Goal: Communication & Community: Answer question/provide support

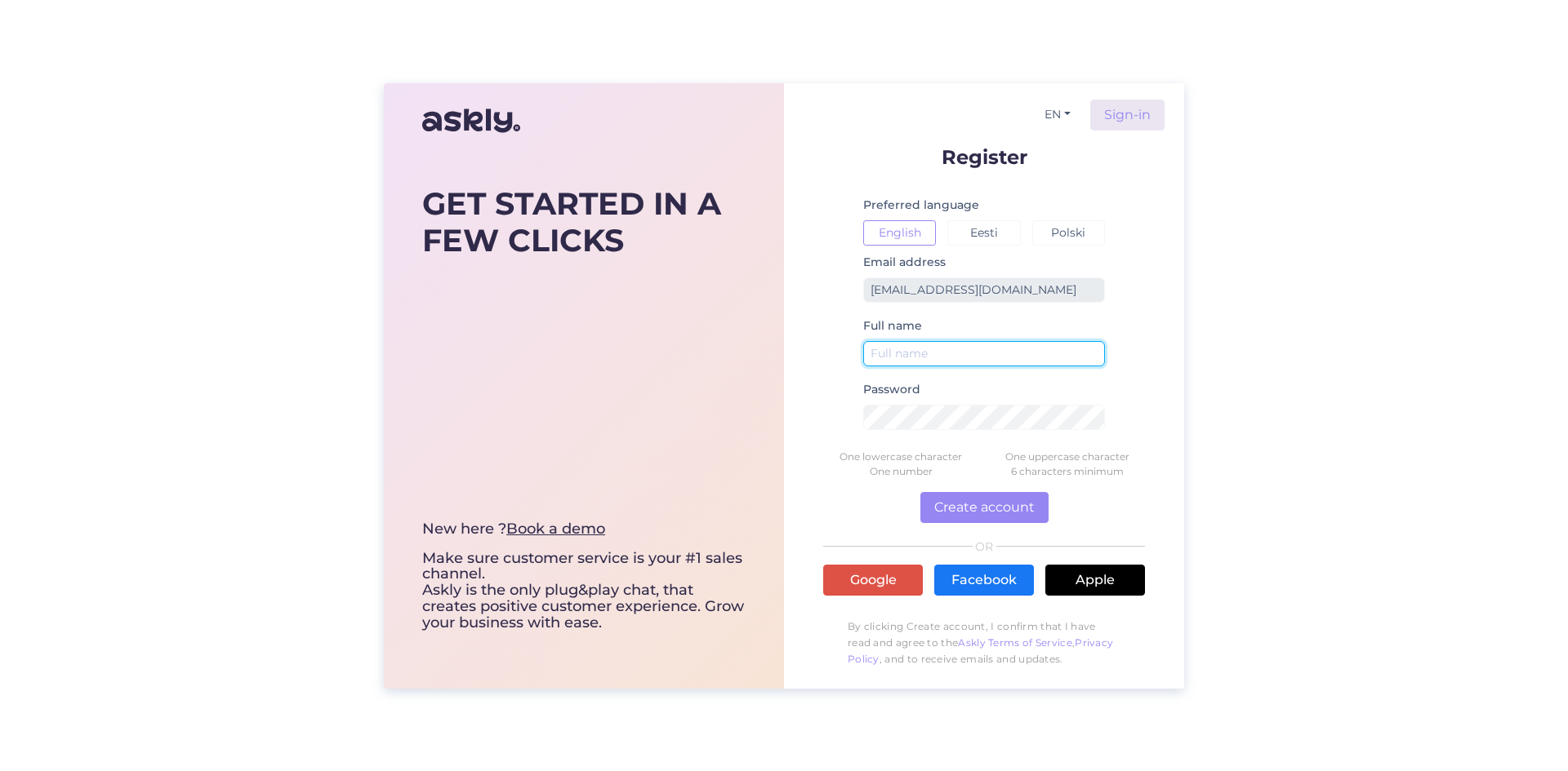
click at [1016, 353] on input "text" at bounding box center [983, 354] width 241 height 25
type input "Admin"
click at [971, 235] on button "Eesti" at bounding box center [983, 233] width 72 height 25
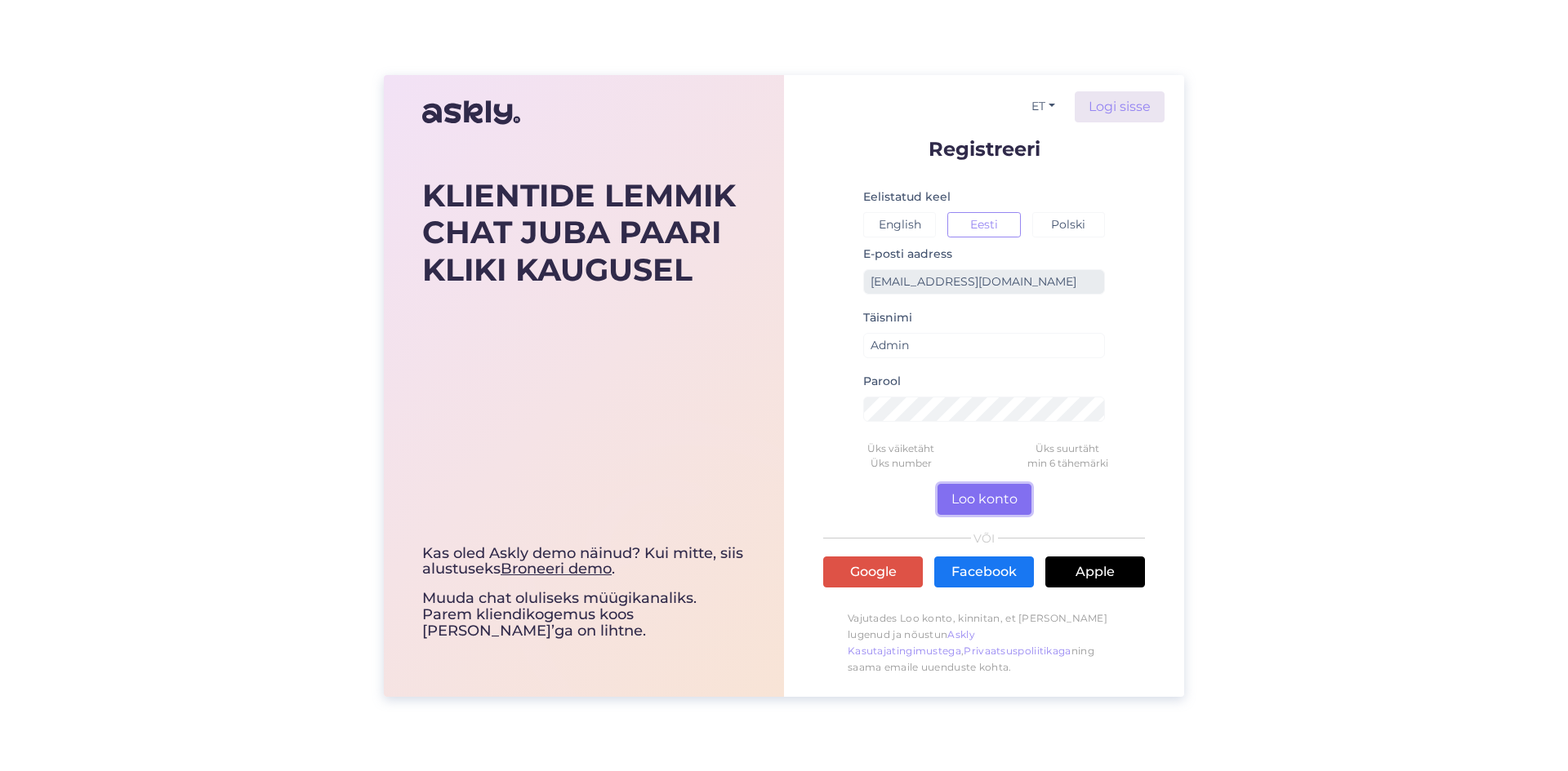
click at [989, 496] on button "Loo konto" at bounding box center [984, 499] width 94 height 31
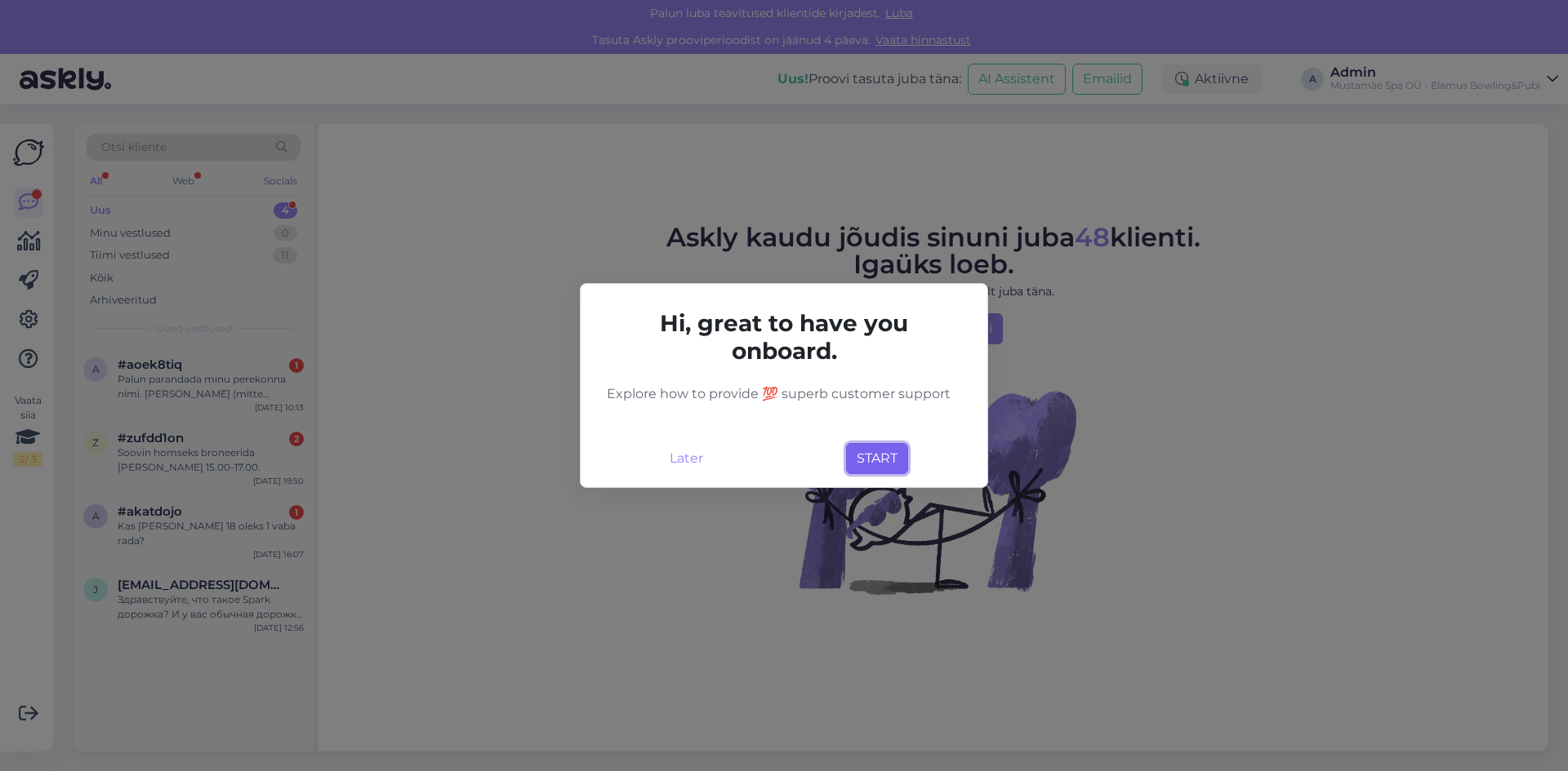
click at [870, 453] on button "START" at bounding box center [877, 458] width 62 height 31
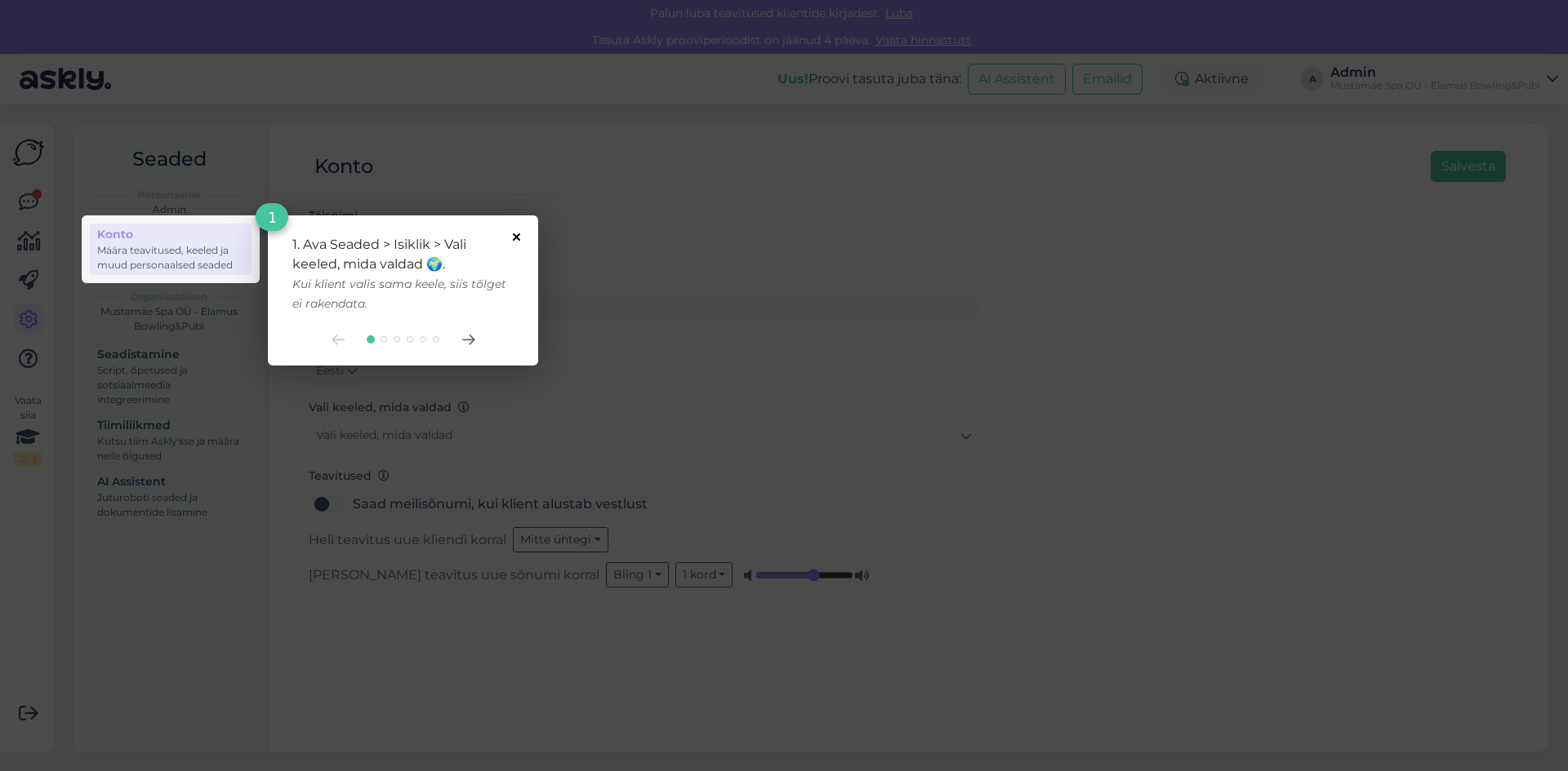
click at [515, 235] on icon at bounding box center [516, 237] width 8 height 8
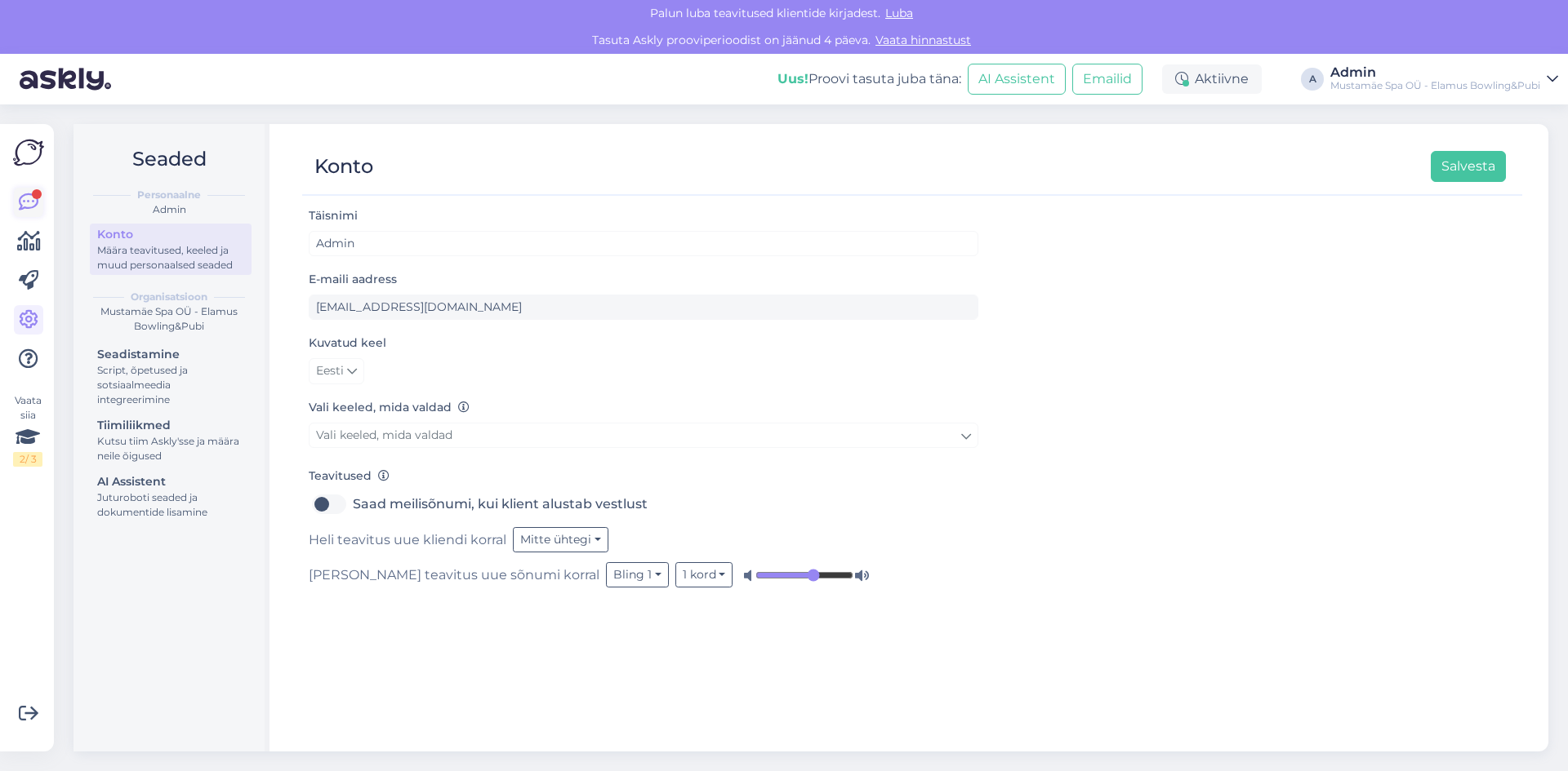
click at [28, 198] on icon at bounding box center [28, 202] width 19 height 19
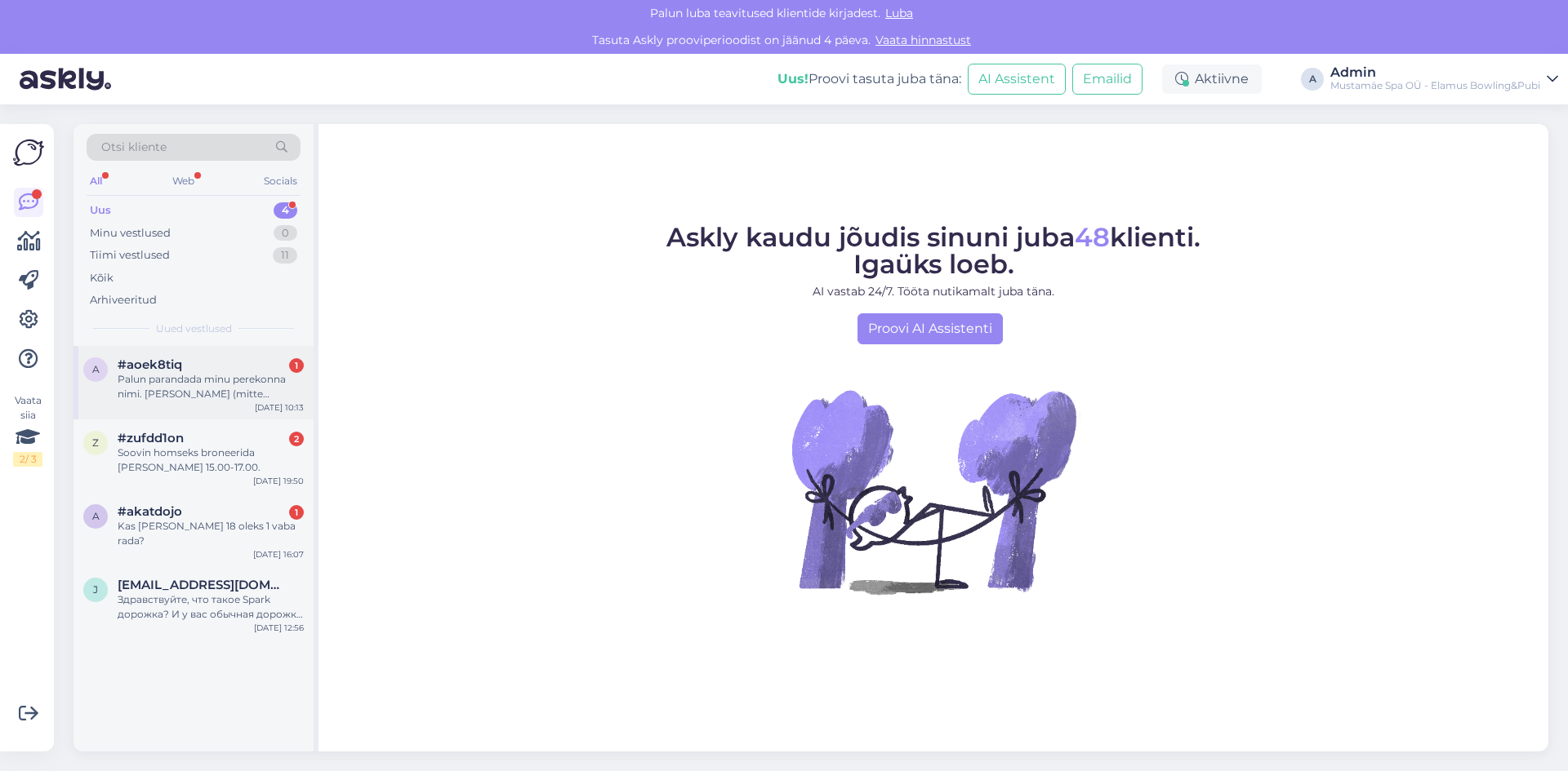
click at [200, 391] on div "Palun parandada minu perekonna nimi. Svetlana VodopjaNova (mitte VodopjaKova)" at bounding box center [210, 387] width 186 height 29
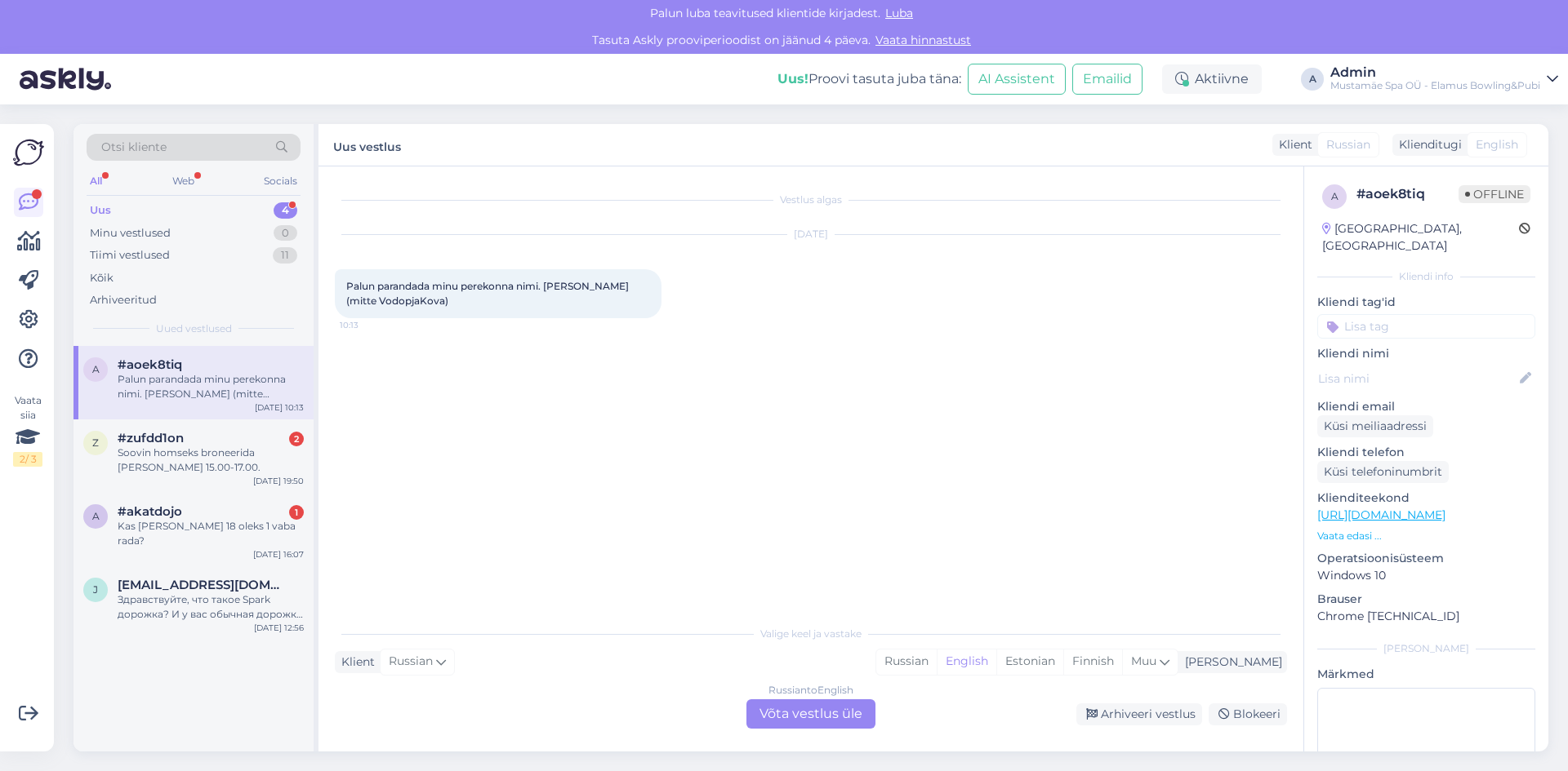
click at [819, 716] on div "Russian to English Võta vestlus üle" at bounding box center [810, 714] width 129 height 29
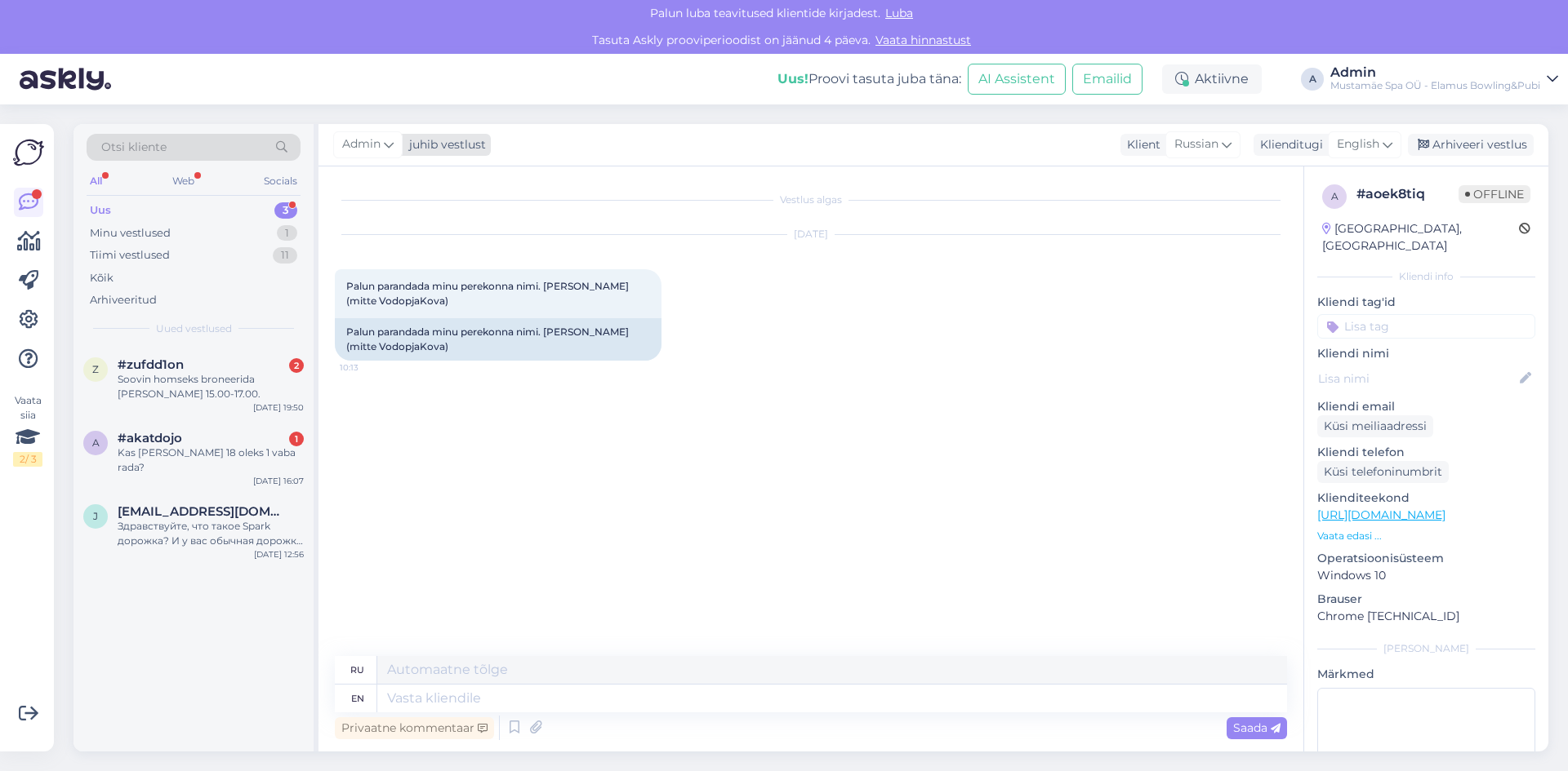
click at [443, 149] on div "juhib vestlust" at bounding box center [444, 145] width 83 height 17
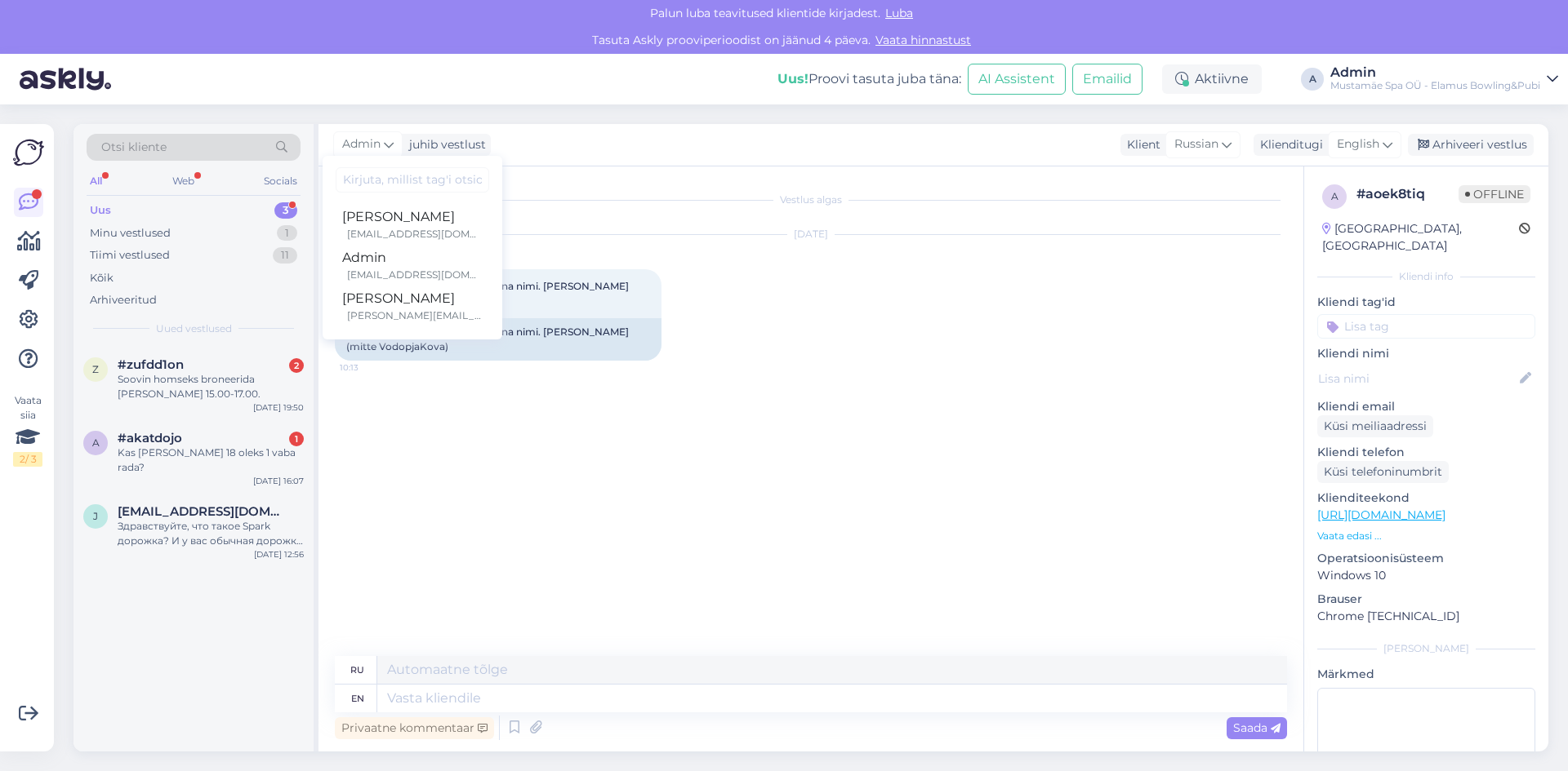
click at [146, 207] on div "Uus 3" at bounding box center [193, 210] width 214 height 23
click at [152, 209] on div "Uus 3" at bounding box center [193, 210] width 214 height 23
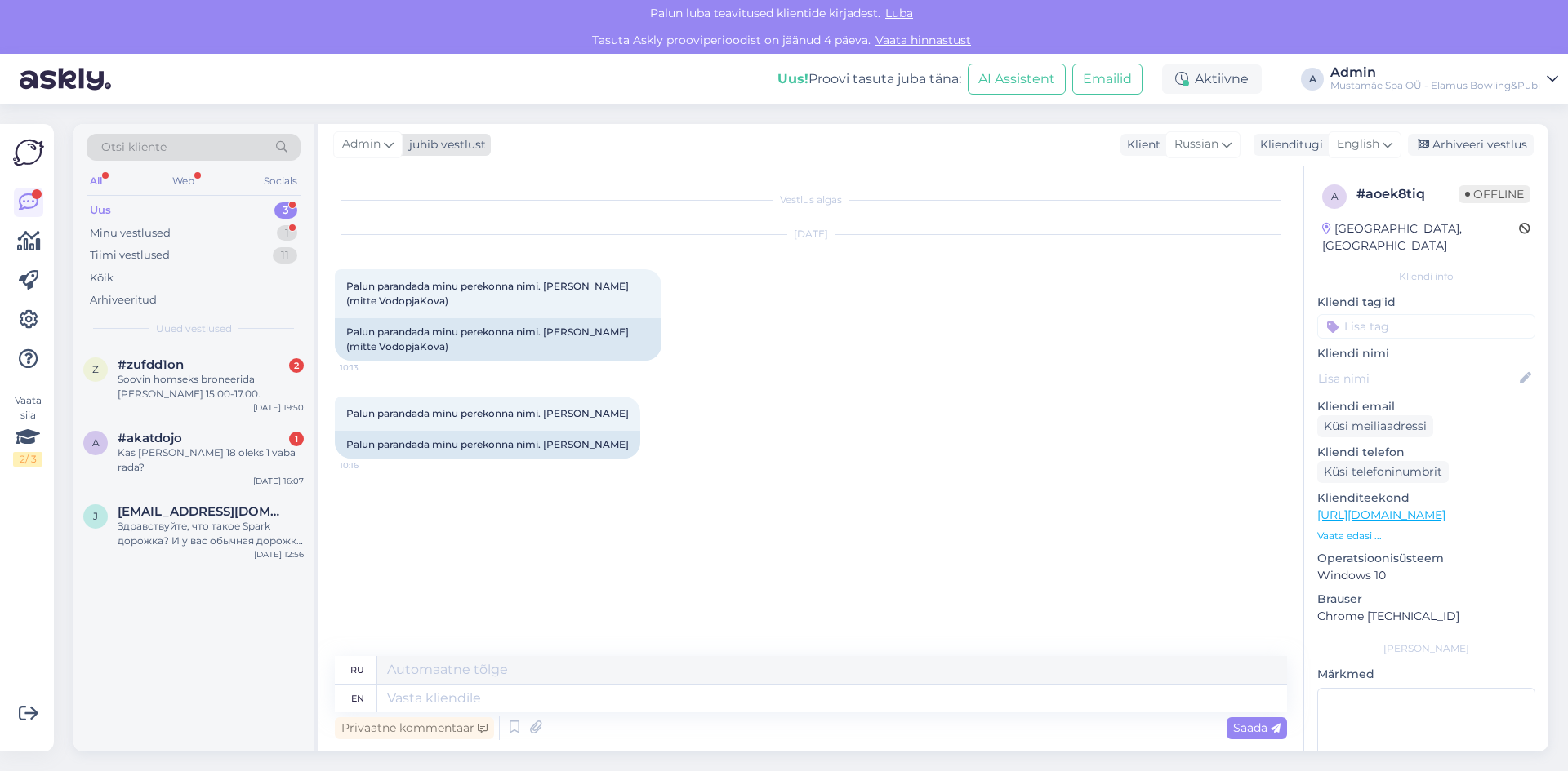
click at [452, 140] on div "juhib vestlust" at bounding box center [444, 145] width 83 height 17
click at [407, 318] on div "helen@elamusbowling.ee" at bounding box center [415, 315] width 135 height 14
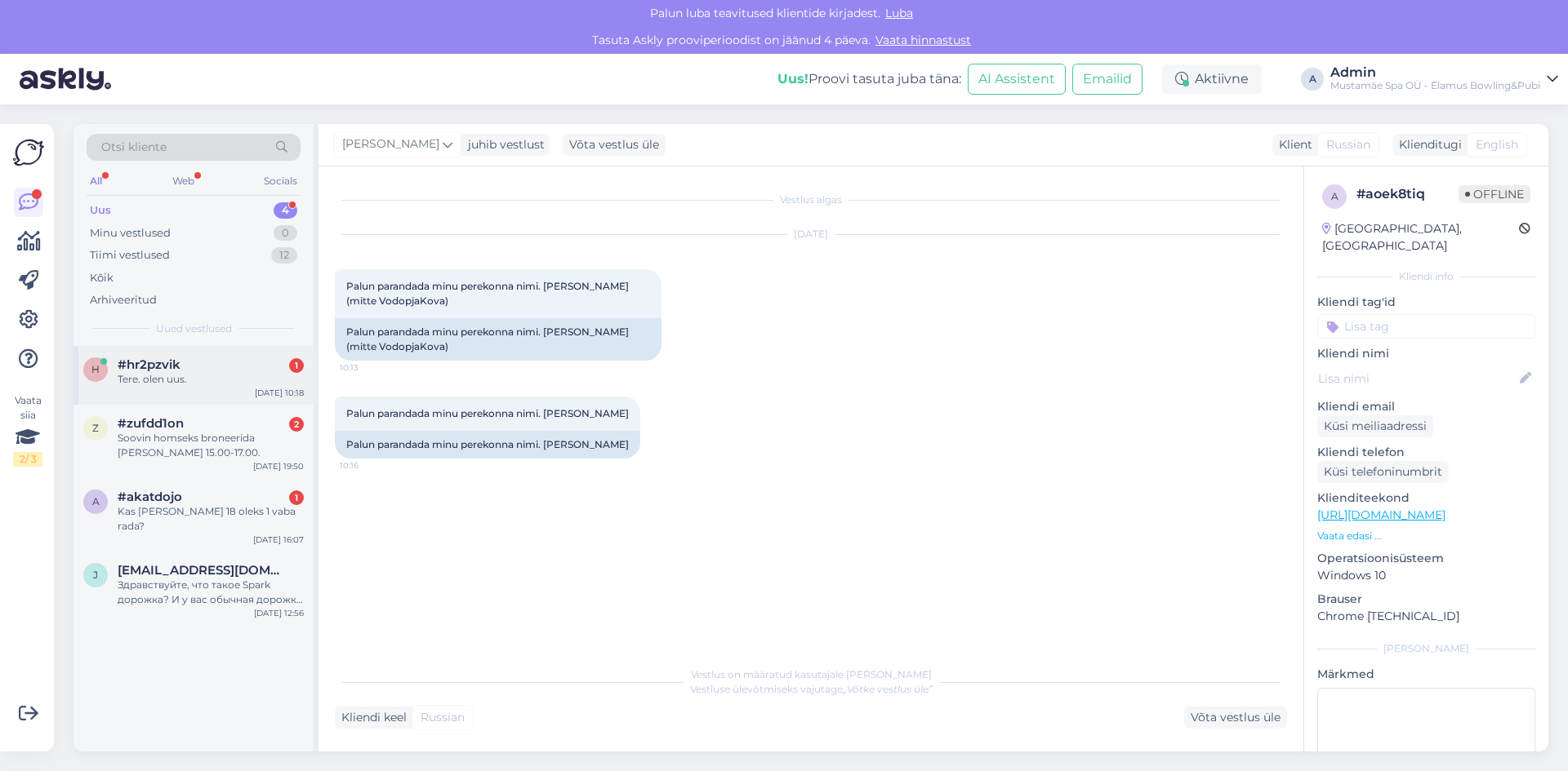
click at [156, 376] on div "Tere. olen uus." at bounding box center [210, 379] width 186 height 14
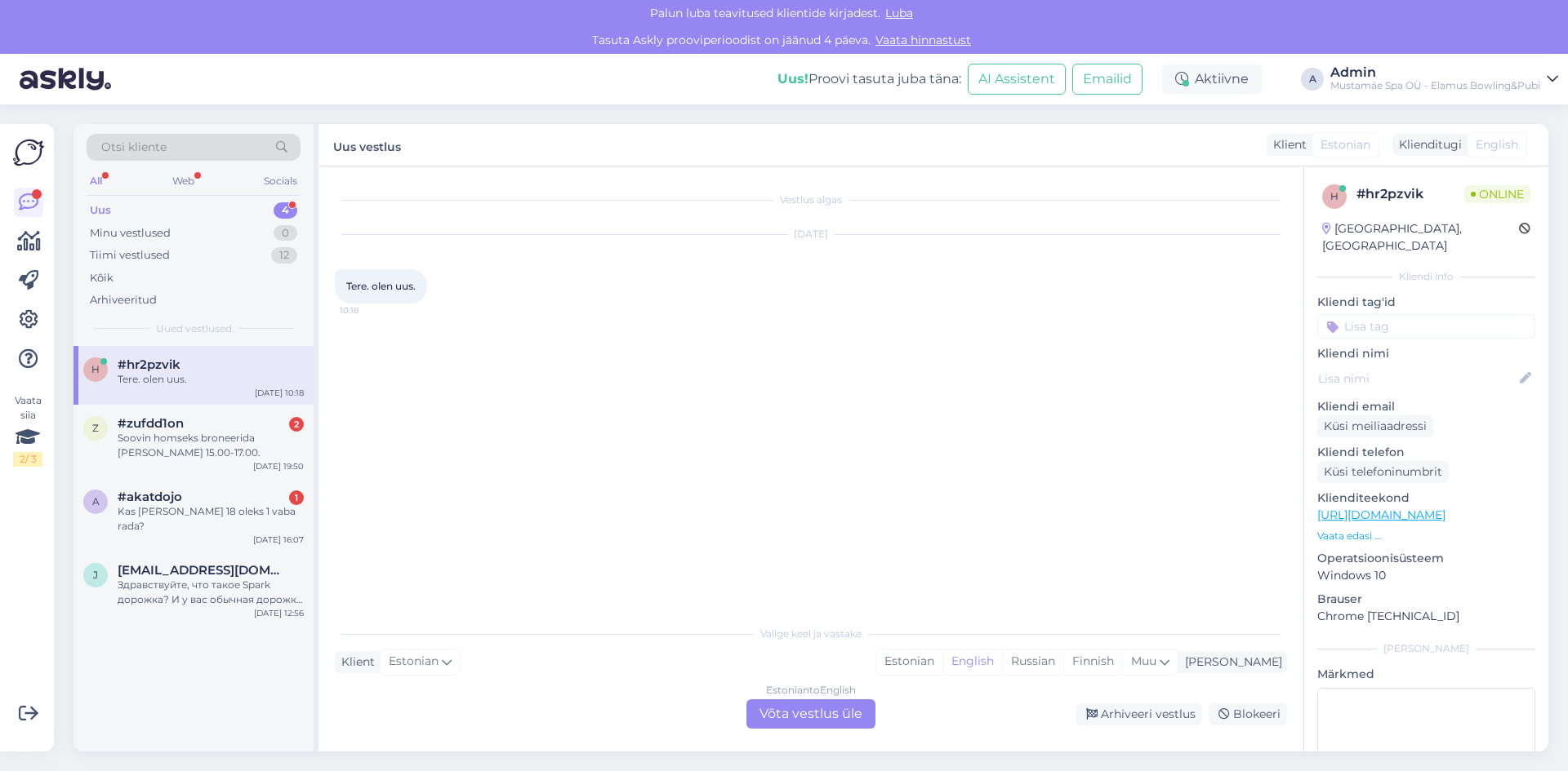
click at [794, 721] on div "Estonian to English Võta vestlus üle" at bounding box center [810, 714] width 129 height 29
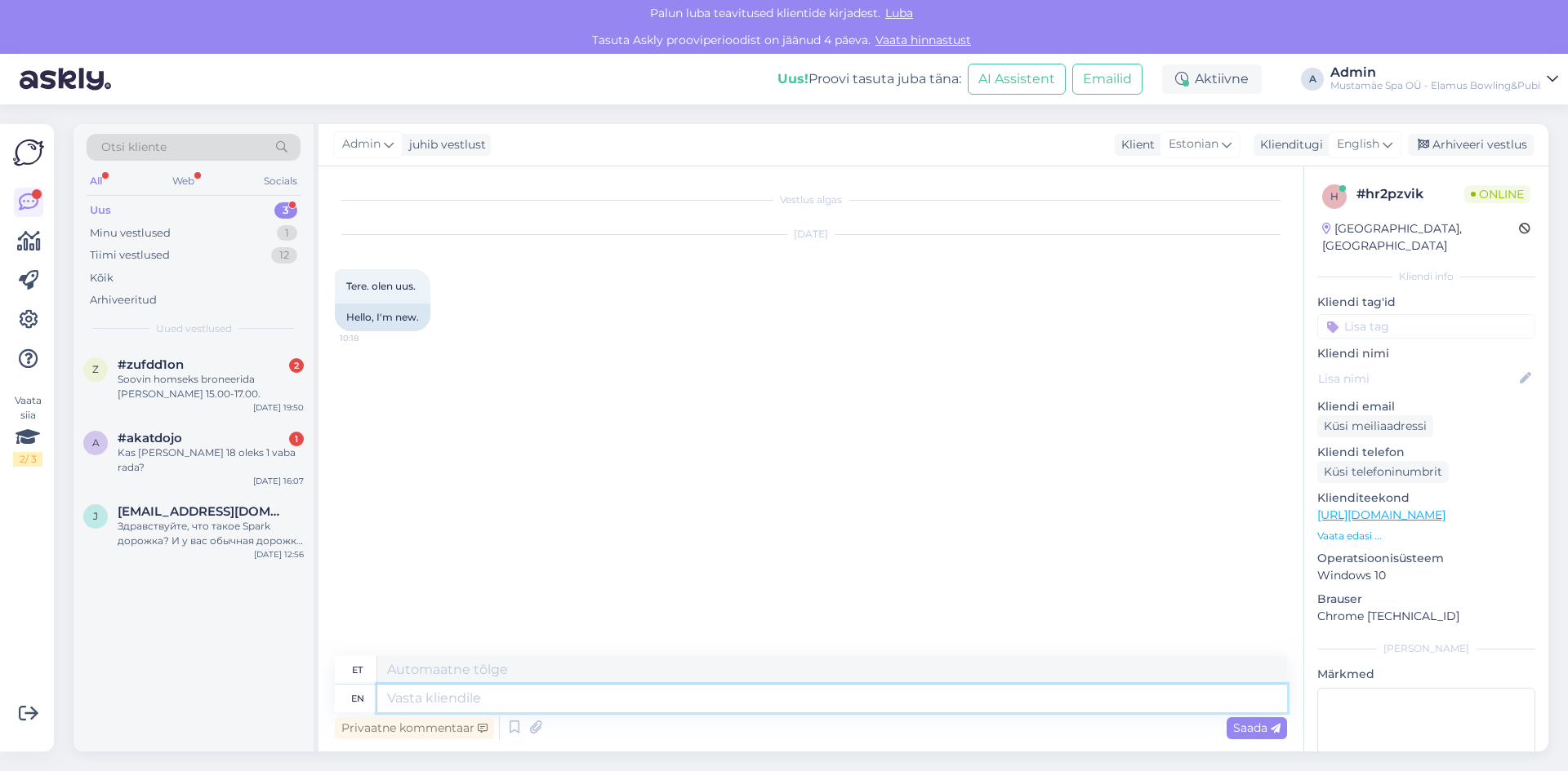
click at [655, 701] on textarea at bounding box center [832, 698] width 909 height 28
click at [1365, 143] on span "English" at bounding box center [1358, 144] width 42 height 18
type input "est"
click at [1313, 220] on link "Estonian" at bounding box center [1328, 217] width 180 height 26
click at [485, 702] on textarea at bounding box center [811, 695] width 952 height 34
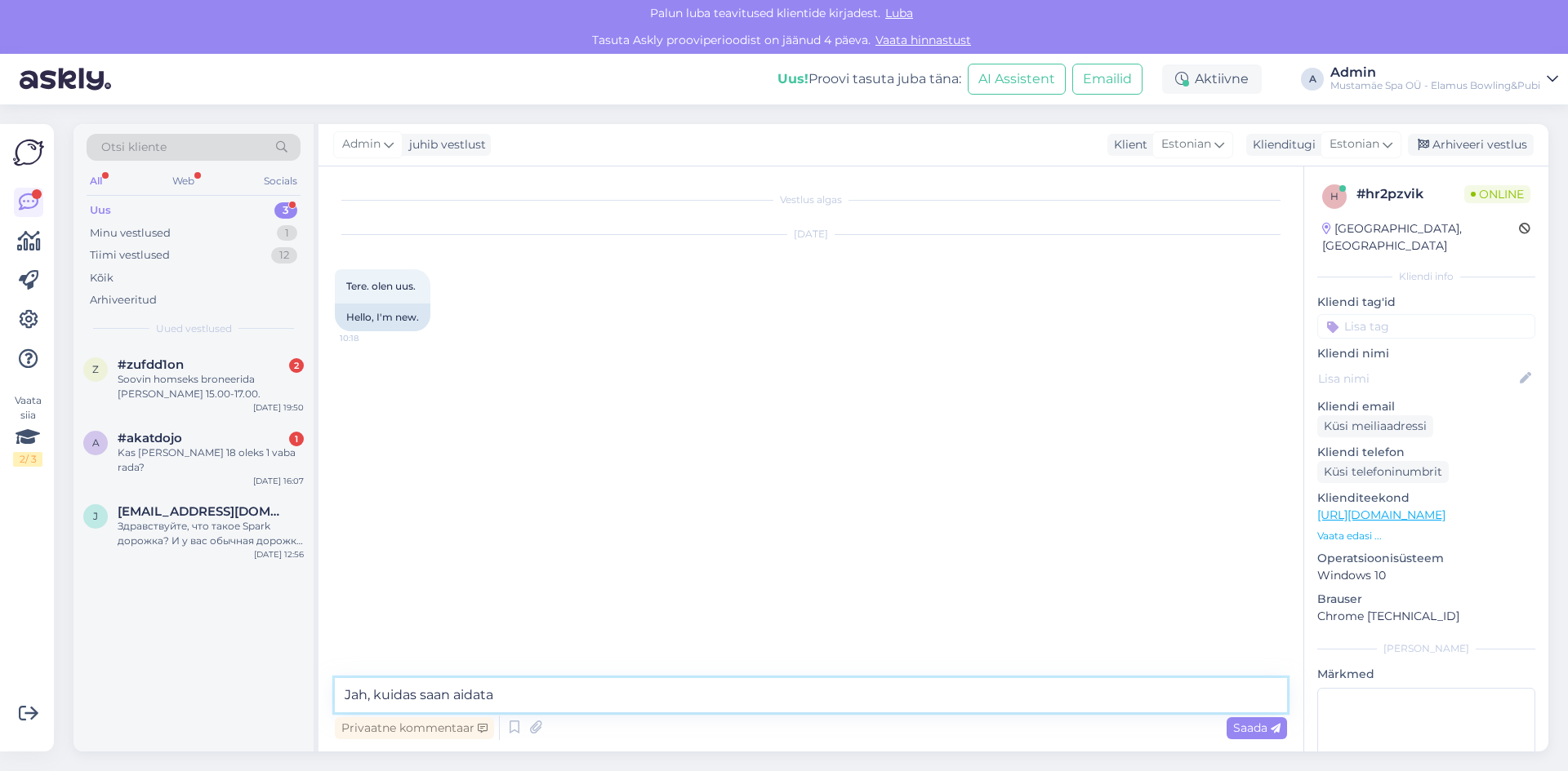
type textarea "Jah, kuidas saan aidata?"
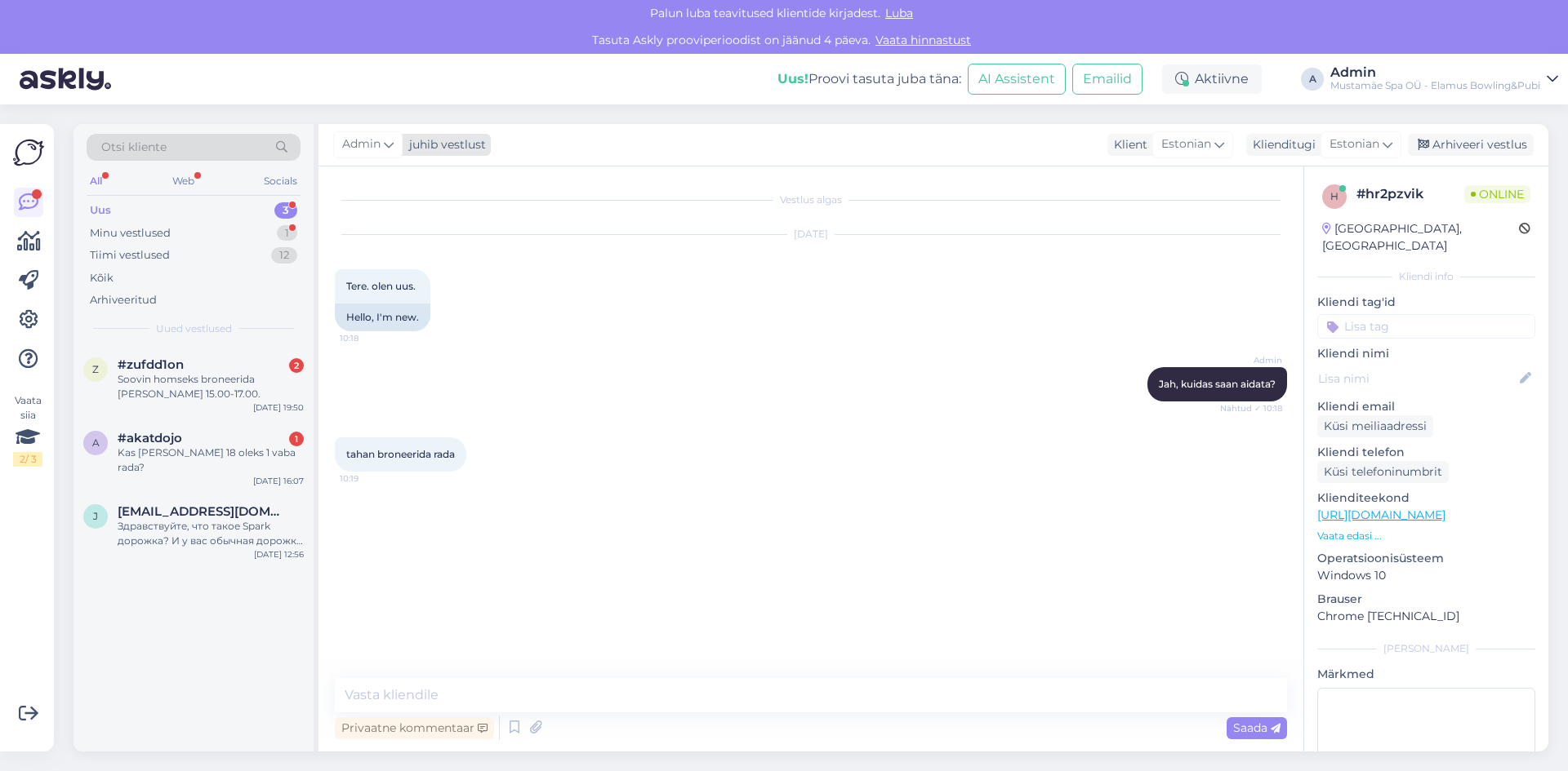
click at [461, 146] on div "juhib vestlust" at bounding box center [444, 145] width 83 height 17
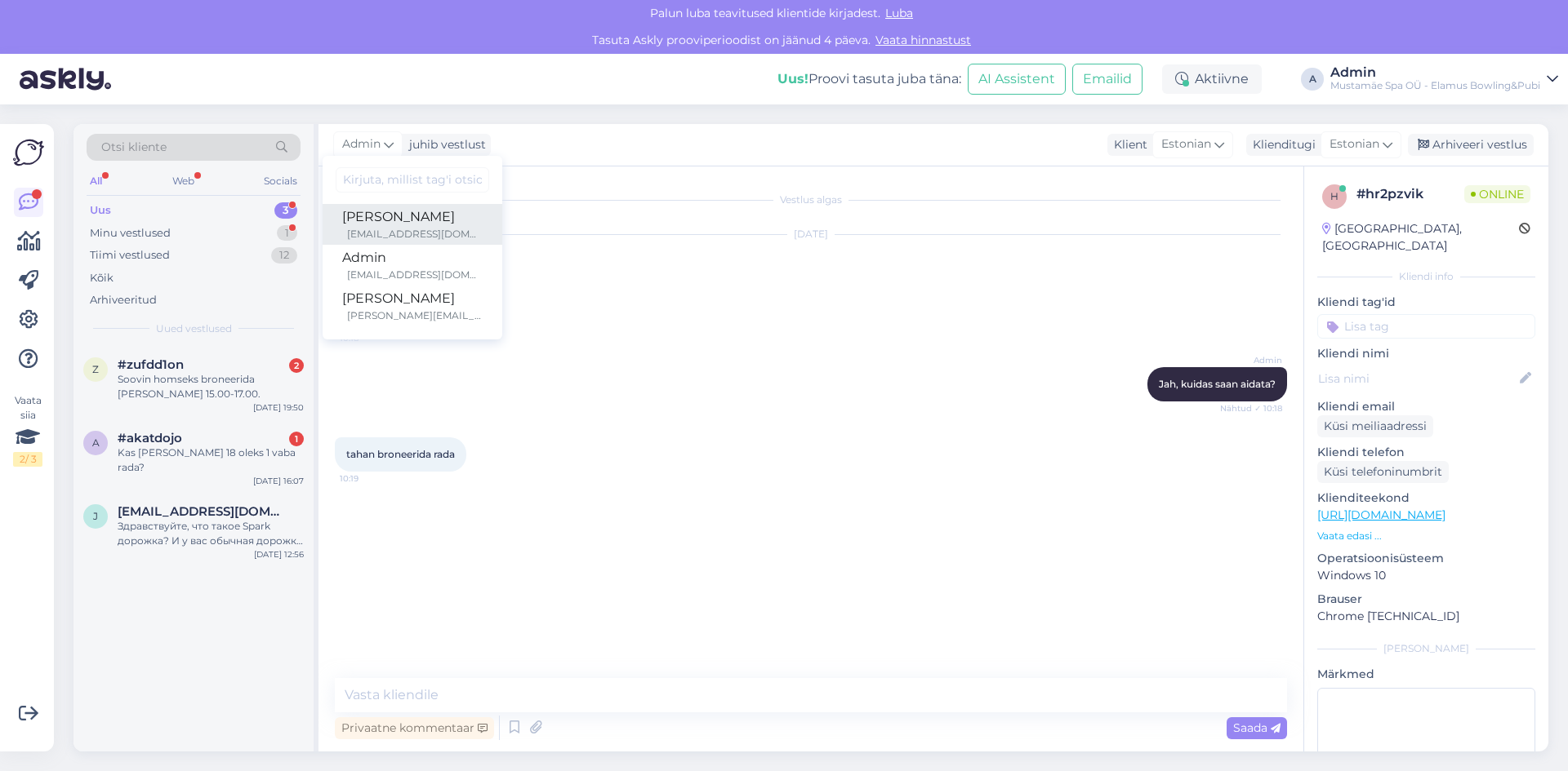
click at [448, 235] on div "kati@elamusspa.ee" at bounding box center [415, 234] width 135 height 14
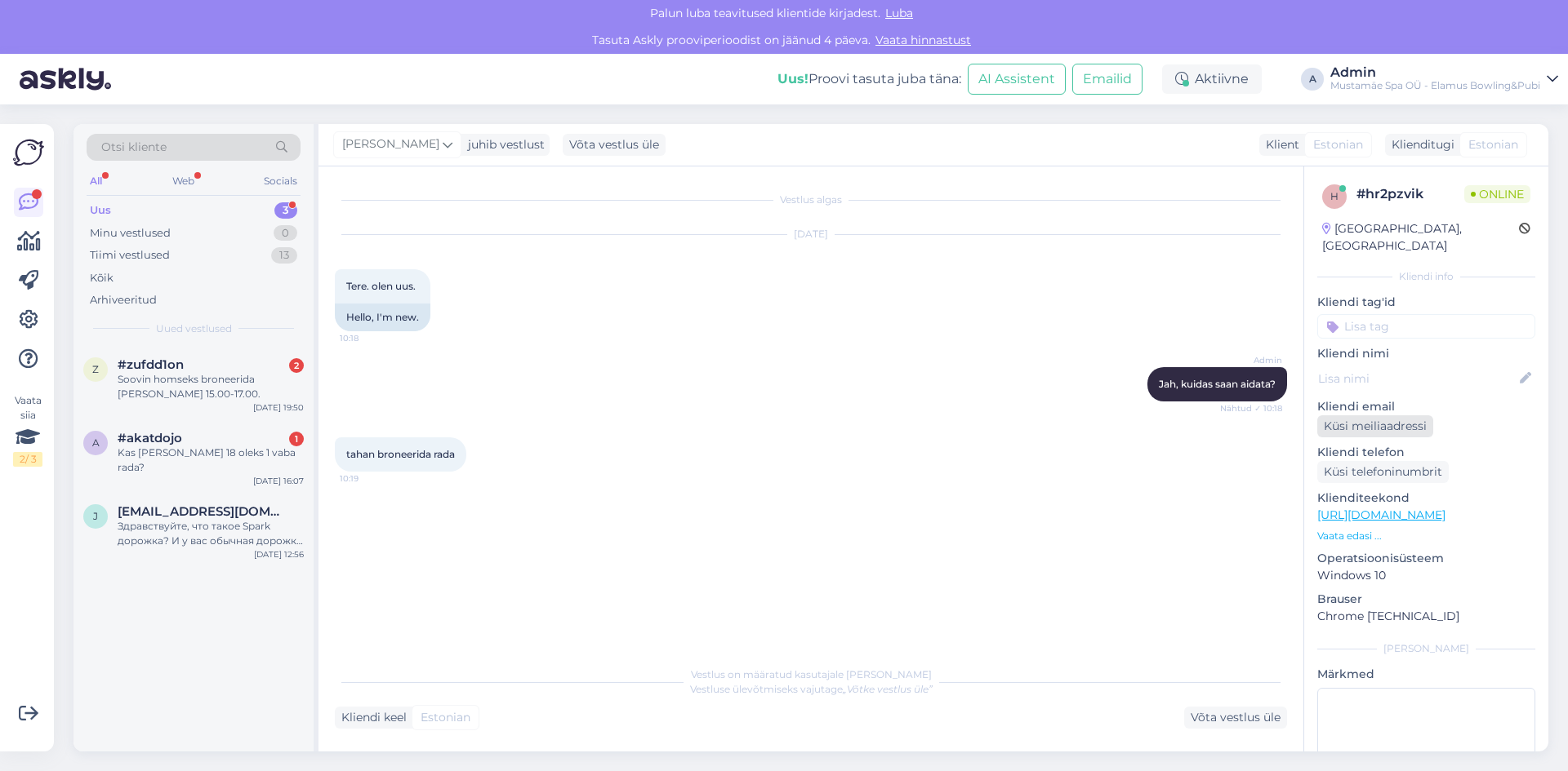
click at [1408, 415] on div "Küsi meiliaadressi" at bounding box center [1375, 426] width 116 height 22
